Goal: Register for event/course

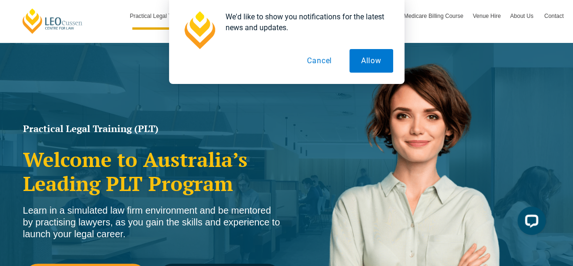
scroll to position [67, 0]
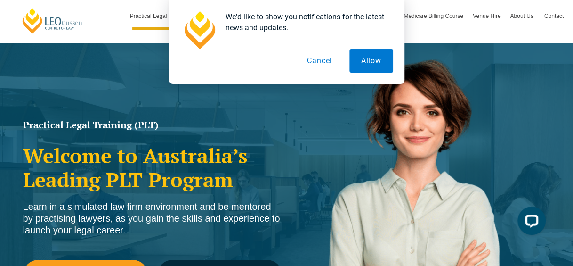
click at [324, 59] on button "Cancel" at bounding box center [319, 61] width 49 height 24
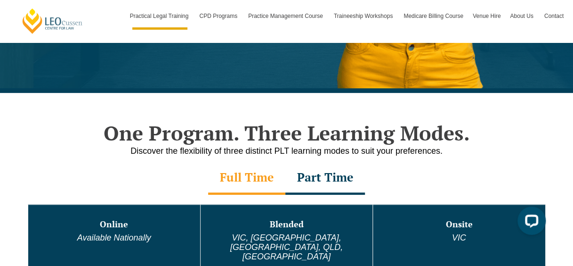
scroll to position [443, 0]
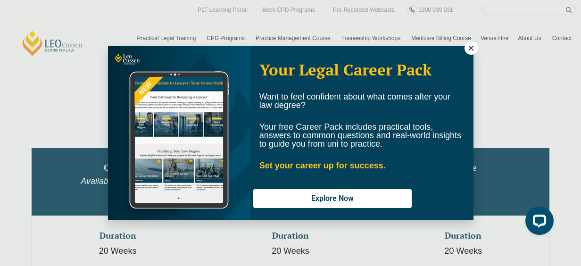
click at [467, 49] on icon at bounding box center [471, 48] width 8 height 8
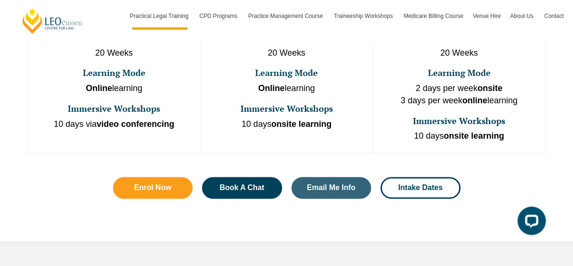
scroll to position [645, 0]
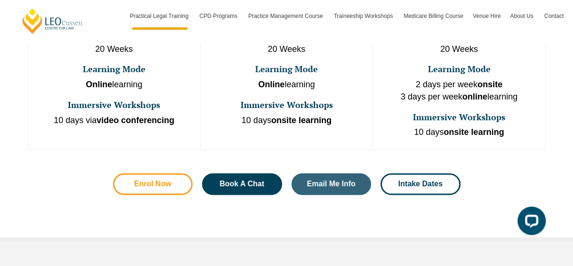
click at [164, 180] on span "Enrol Now" at bounding box center [152, 184] width 37 height 8
